Goal: Task Accomplishment & Management: Manage account settings

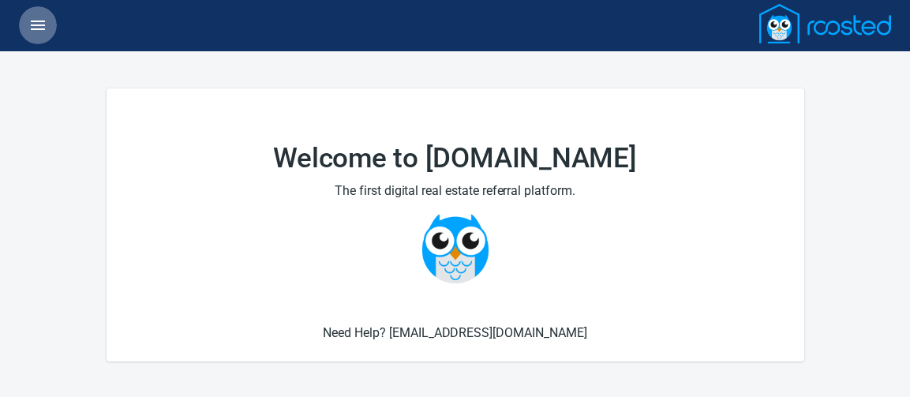
click at [35, 18] on icon "button" at bounding box center [37, 25] width 19 height 19
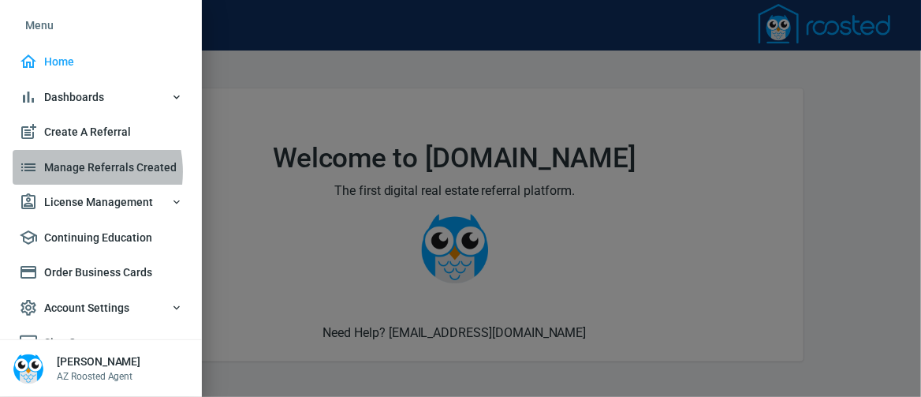
click at [62, 171] on span "Manage Referrals Created" at bounding box center [101, 168] width 164 height 20
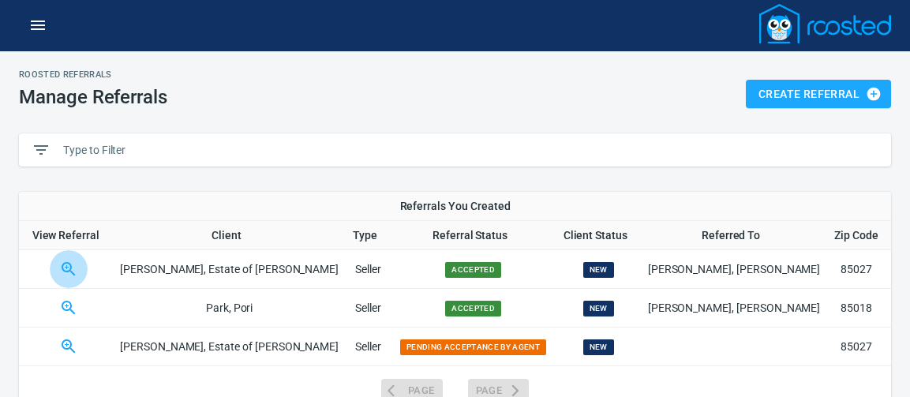
click at [78, 269] on icon "button" at bounding box center [68, 269] width 19 height 19
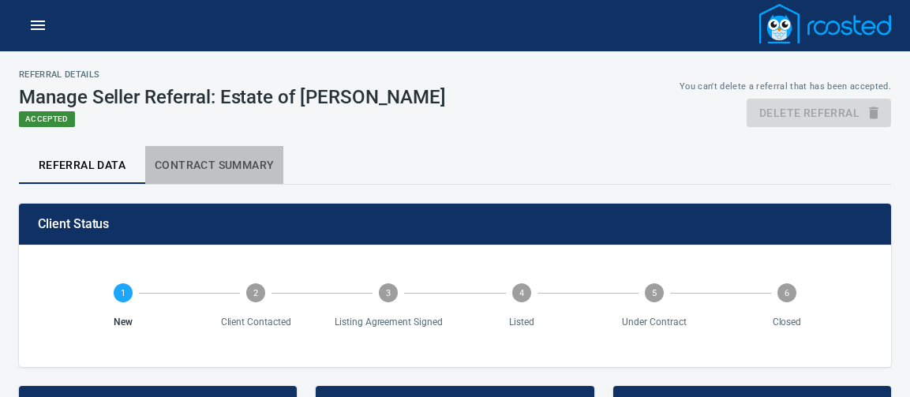
click at [218, 164] on span "Contract Summary" at bounding box center [214, 165] width 119 height 20
